Goal: Find specific page/section: Find specific page/section

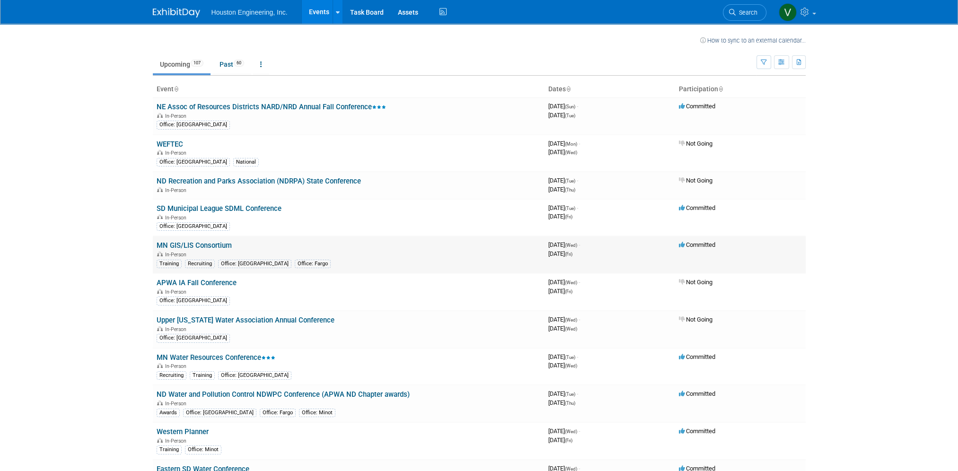
click at [206, 245] on link "MN GIS/LIS Consortium" at bounding box center [194, 245] width 75 height 9
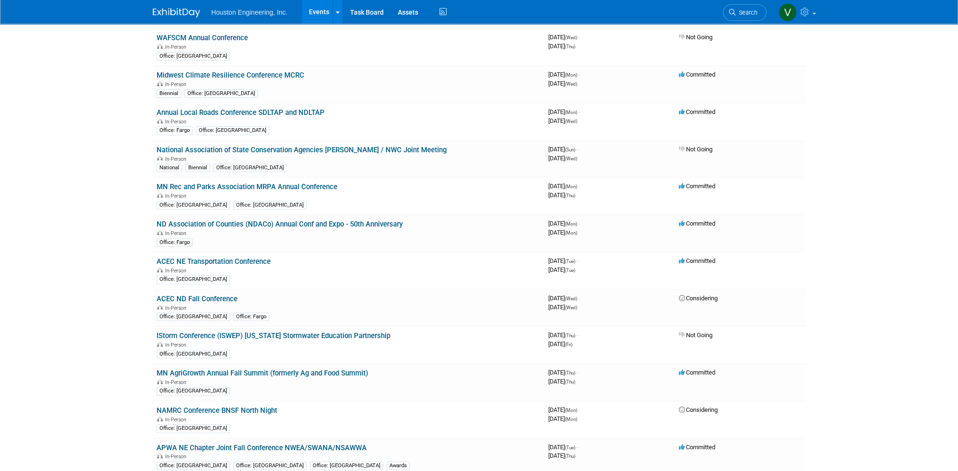
scroll to position [426, 0]
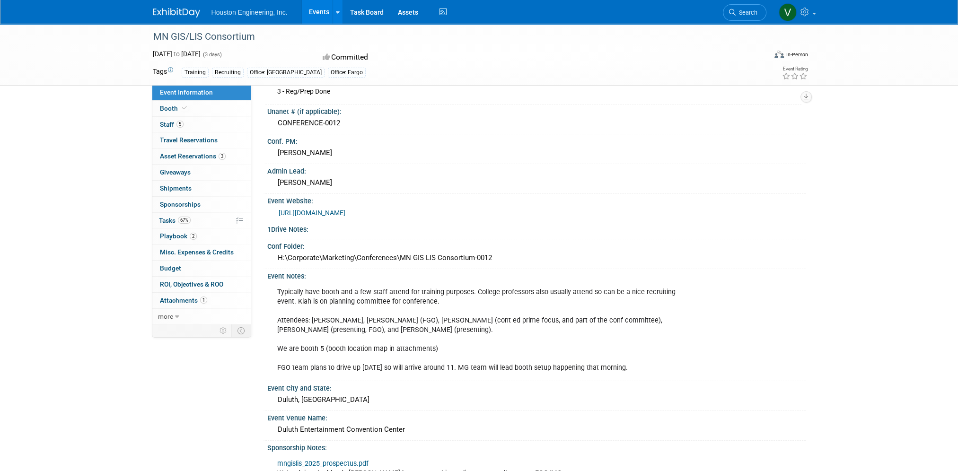
scroll to position [18, 0]
click at [495, 216] on div "[URL][DOMAIN_NAME]" at bounding box center [539, 214] width 520 height 11
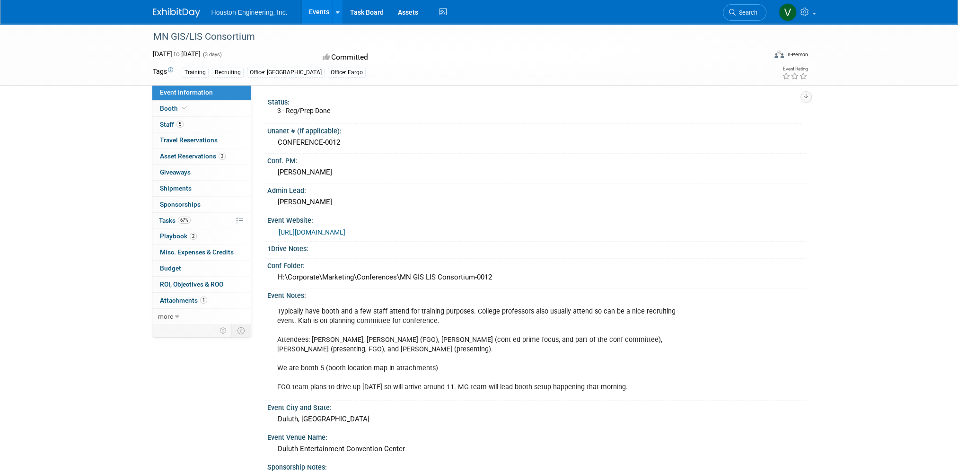
click at [348, 142] on div "CONFERENCE-0012" at bounding box center [536, 142] width 524 height 15
drag, startPoint x: 342, startPoint y: 141, endPoint x: 278, endPoint y: 146, distance: 64.1
click at [278, 146] on div "CONFERENCE-0012" at bounding box center [536, 142] width 524 height 15
copy div "CONFERENCE-0012"
